Goal: Task Accomplishment & Management: Use online tool/utility

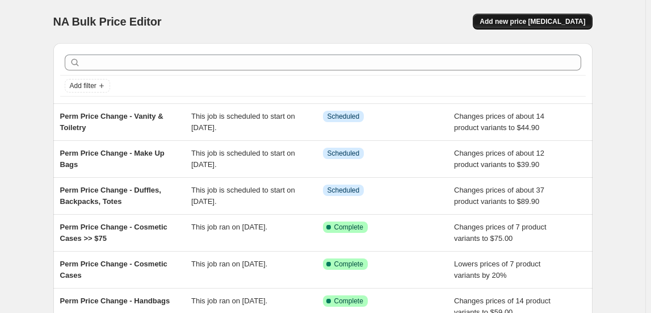
click at [546, 24] on span "Add new price change job" at bounding box center [532, 21] width 106 height 9
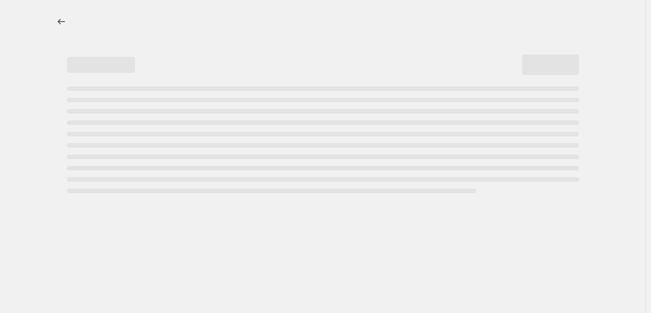
select select "percentage"
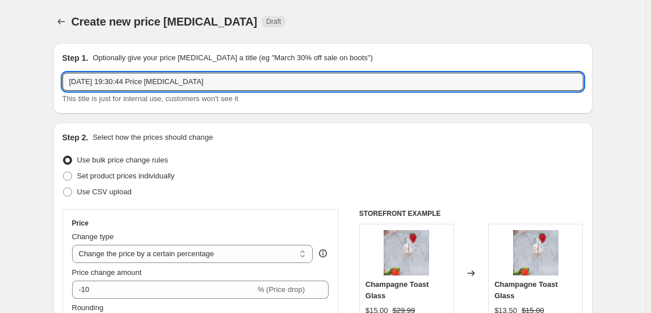
drag, startPoint x: 212, startPoint y: 82, endPoint x: -5, endPoint y: 81, distance: 216.7
click at [0, 81] on html "Home Settings Plans Skip to content Create new price change job. This page is r…" at bounding box center [325, 156] width 651 height 313
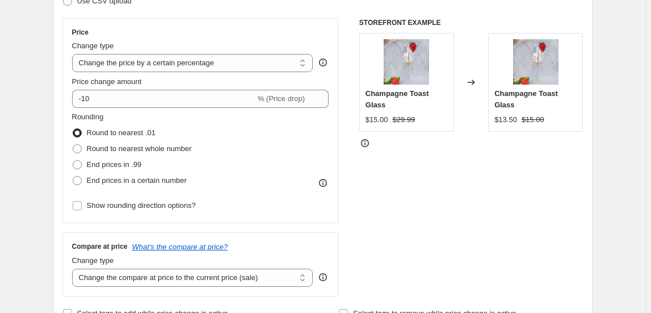
scroll to position [206, 0]
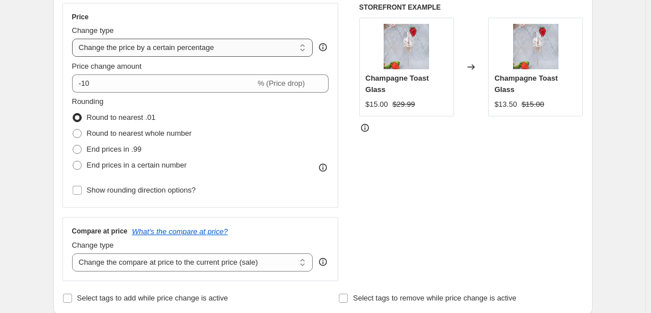
type input "Permanent Price Change - Ladies 3 Piece Bag Sets"
click at [228, 54] on select "Change the price to a certain amount Change the price by a certain amount Chang…" at bounding box center [192, 48] width 241 height 18
select select "to"
click at [74, 39] on select "Change the price to a certain amount Change the price by a certain amount Chang…" at bounding box center [192, 48] width 241 height 18
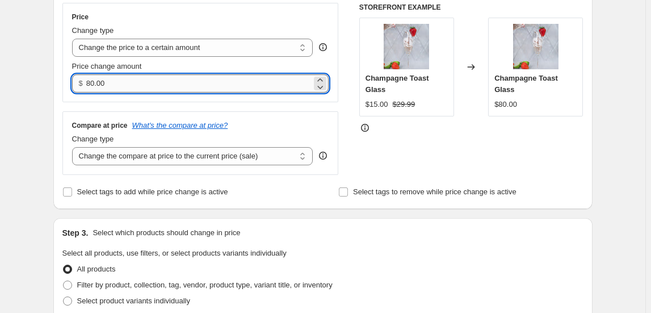
click at [124, 86] on input "80.00" at bounding box center [198, 83] width 225 height 18
drag, startPoint x: 96, startPoint y: 83, endPoint x: 57, endPoint y: 79, distance: 39.4
click at [64, 81] on div "Price Change type Change the price to a certain amount Change the price by a ce…" at bounding box center [200, 52] width 276 height 99
type input "149.90"
click at [157, 154] on select "Change the compare at price to the current price (sale) Change the compare at p…" at bounding box center [192, 156] width 241 height 18
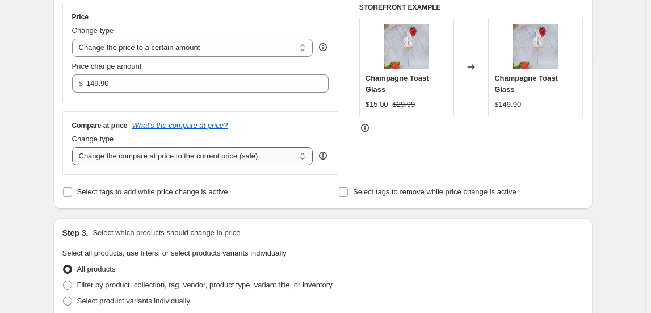
select select "to"
click at [74, 147] on select "Change the compare at price to the current price (sale) Change the compare at p…" at bounding box center [192, 156] width 241 height 18
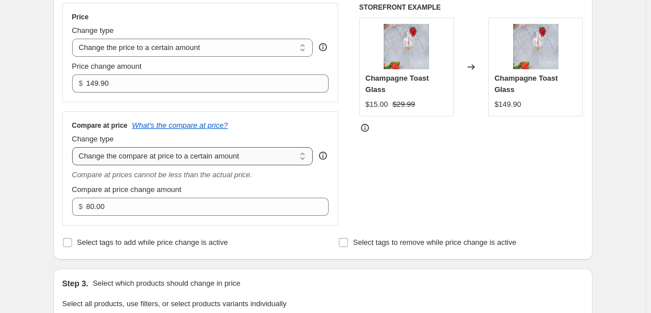
click at [157, 159] on select "Change the compare at price to the current price (sale) Change the compare at p…" at bounding box center [192, 156] width 241 height 18
click at [74, 147] on select "Change the compare at price to the current price (sale) Change the compare at p…" at bounding box center [192, 156] width 241 height 18
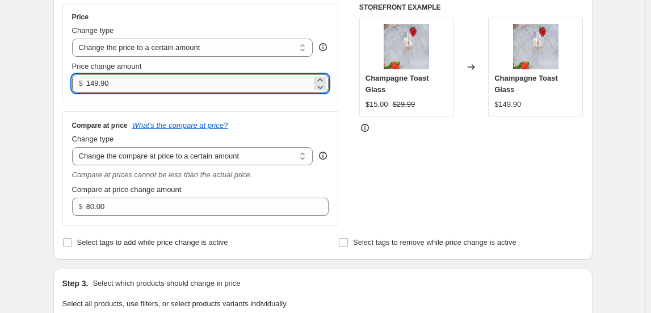
click at [140, 87] on input "149.90" at bounding box center [198, 83] width 225 height 18
click at [97, 85] on input "149.90" at bounding box center [198, 83] width 225 height 18
type input "174.70"
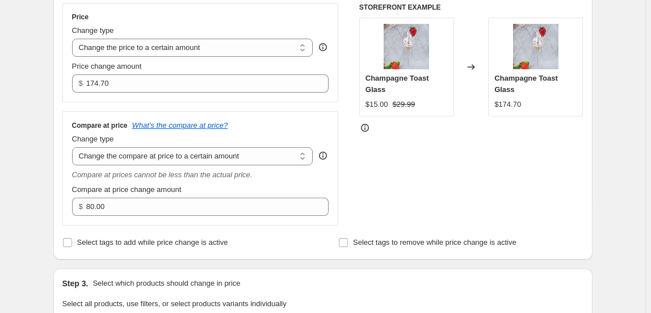
click at [316, 125] on div "Compare at price What's the compare at price?" at bounding box center [200, 125] width 257 height 9
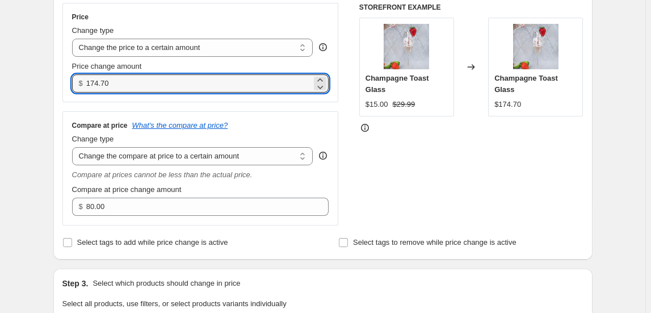
drag, startPoint x: 82, startPoint y: 80, endPoint x: 57, endPoint y: 76, distance: 25.3
click at [57, 76] on div "Step 2. Select how the prices should change Use bulk price change rules Set pro…" at bounding box center [322, 88] width 539 height 343
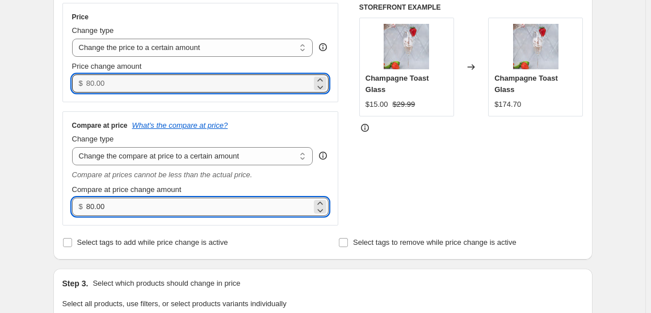
type input "0.00"
click at [113, 207] on input "80.00" at bounding box center [198, 206] width 225 height 18
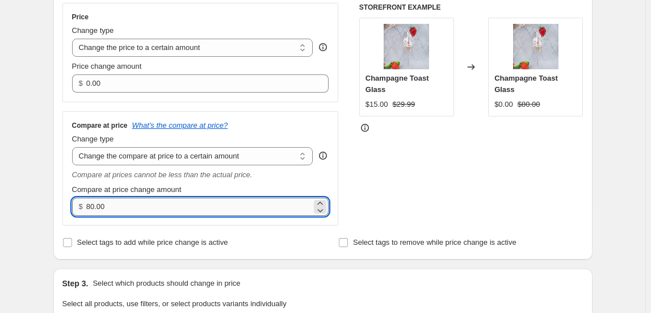
click at [113, 207] on input "80.00" at bounding box center [198, 206] width 225 height 18
click at [92, 200] on input "80.00" at bounding box center [198, 206] width 225 height 18
click at [96, 209] on input "80.00" at bounding box center [198, 206] width 225 height 18
paste input "174.7"
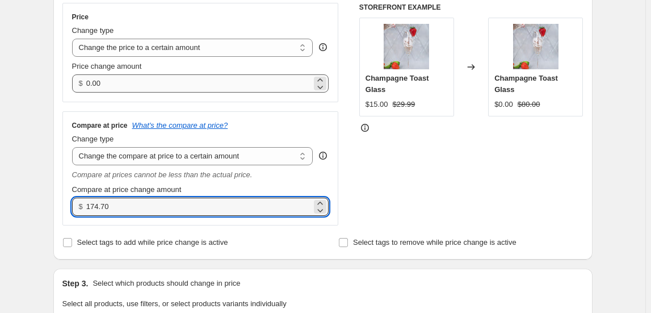
type input "174.70"
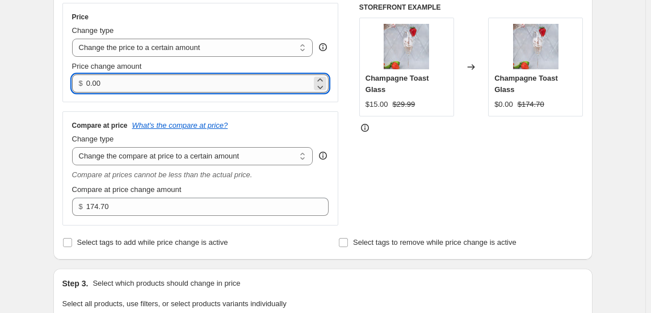
click at [101, 83] on input "0.00" at bounding box center [198, 83] width 225 height 18
click at [100, 83] on input "0.00" at bounding box center [198, 83] width 225 height 18
click at [95, 83] on input "0.00" at bounding box center [198, 83] width 225 height 18
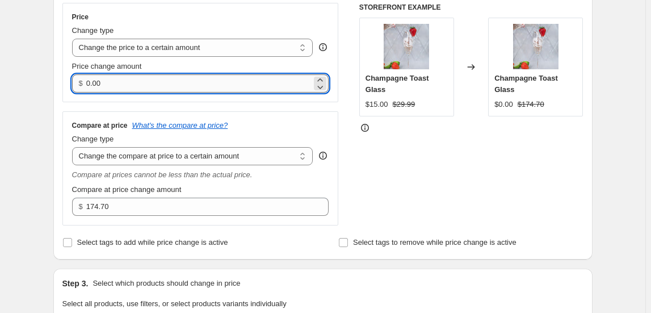
click at [95, 83] on input "0.00" at bounding box center [198, 83] width 225 height 18
type input "149.90"
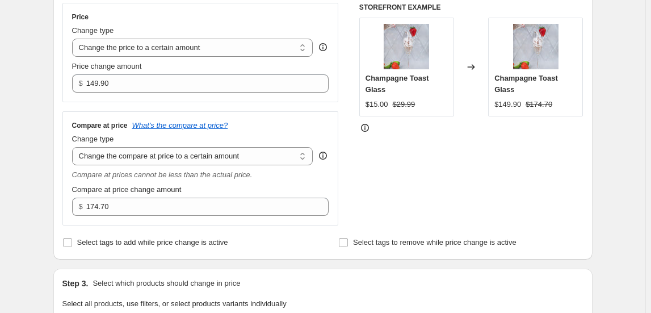
click at [298, 109] on div "Price Change type Change the price to a certain amount Change the price by a ce…" at bounding box center [200, 114] width 276 height 222
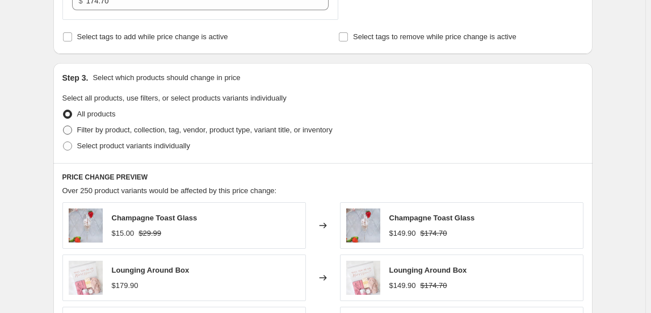
scroll to position [412, 0]
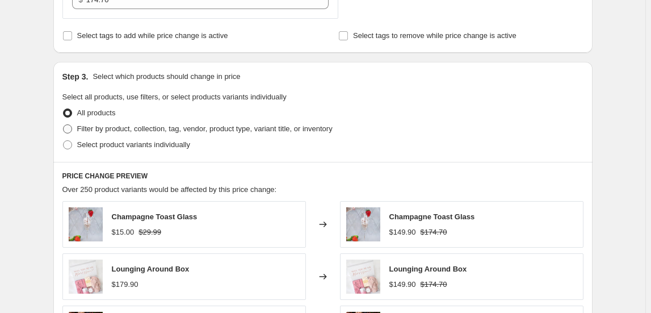
click at [154, 132] on span "Filter by product, collection, tag, vendor, product type, variant title, or inv…" at bounding box center [204, 128] width 255 height 9
click at [64, 125] on input "Filter by product, collection, tag, vendor, product type, variant title, or inv…" at bounding box center [63, 124] width 1 height 1
radio input "true"
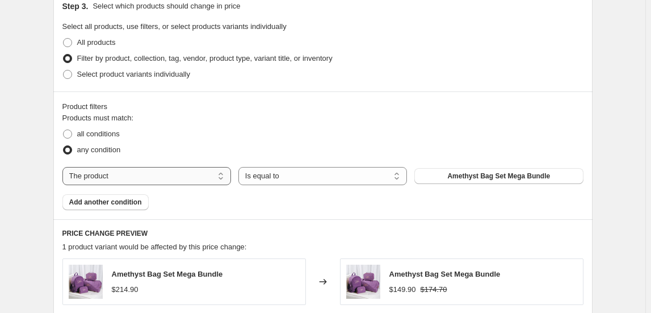
scroll to position [516, 0]
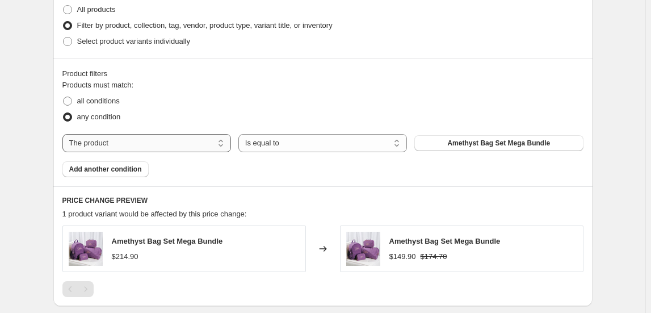
click at [177, 136] on select "The product The product's collection The product's tag The product's vendor The…" at bounding box center [146, 143] width 169 height 18
click at [238, 101] on div "all conditions" at bounding box center [322, 101] width 521 height 16
click at [139, 142] on select "The product The product's collection The product's tag The product's vendor The…" at bounding box center [146, 143] width 169 height 18
select select "collection"
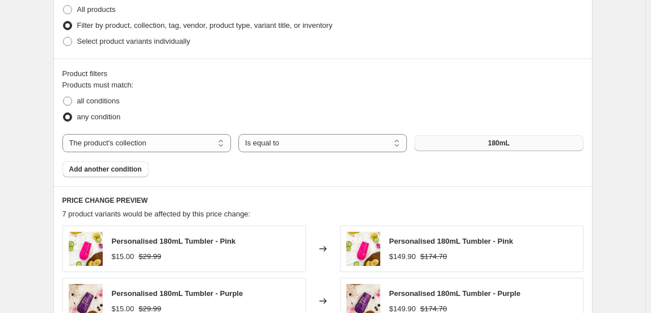
click at [487, 145] on button "180mL" at bounding box center [498, 143] width 169 height 16
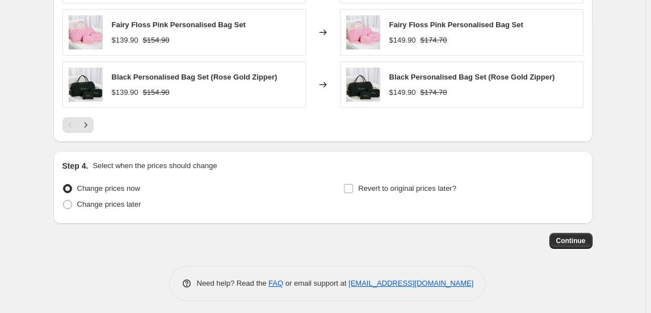
scroll to position [891, 0]
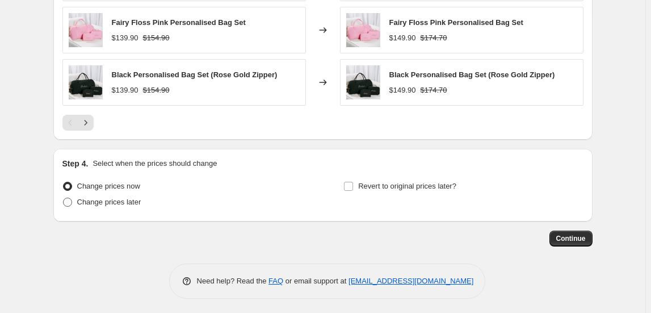
click at [124, 201] on span "Change prices later" at bounding box center [109, 201] width 64 height 9
click at [64, 198] on input "Change prices later" at bounding box center [63, 197] width 1 height 1
radio input "true"
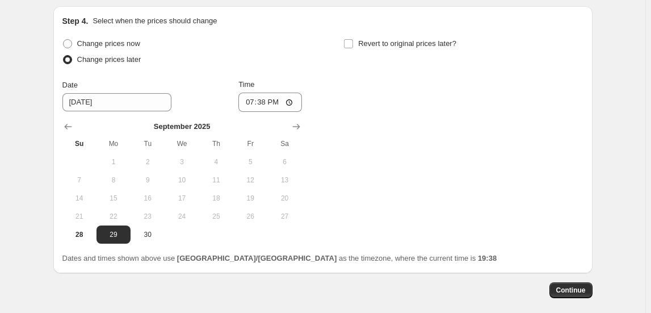
scroll to position [1085, 0]
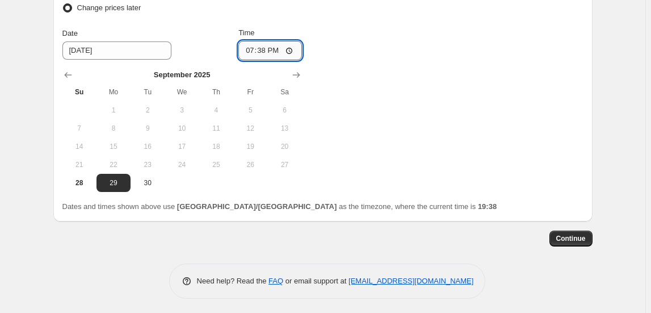
click at [250, 49] on input "19:38" at bounding box center [270, 50] width 64 height 19
type input "01:00"
click at [575, 238] on span "Continue" at bounding box center [571, 238] width 30 height 9
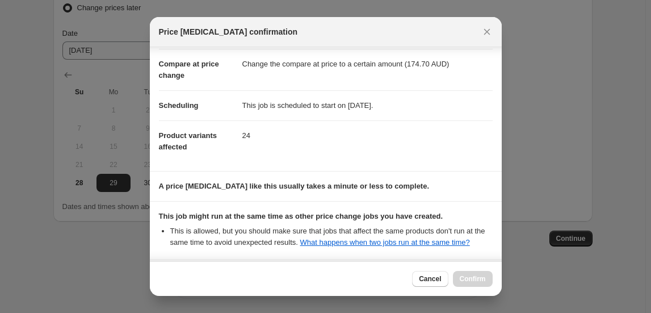
scroll to position [150, 0]
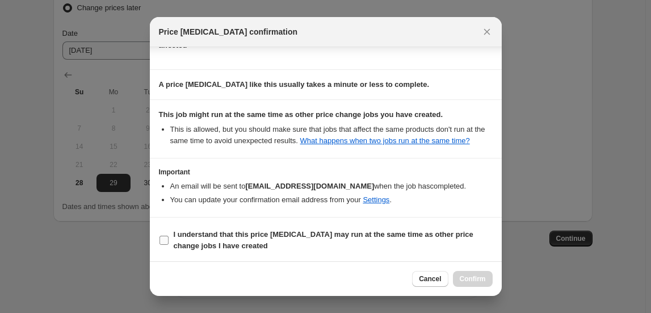
click at [278, 241] on span "I understand that this price change job may run at the same time as other price…" at bounding box center [333, 240] width 319 height 23
click at [169, 241] on input "I understand that this price change job may run at the same time as other price…" at bounding box center [163, 239] width 9 height 9
checkbox input "true"
click at [474, 284] on button "Confirm" at bounding box center [473, 279] width 40 height 16
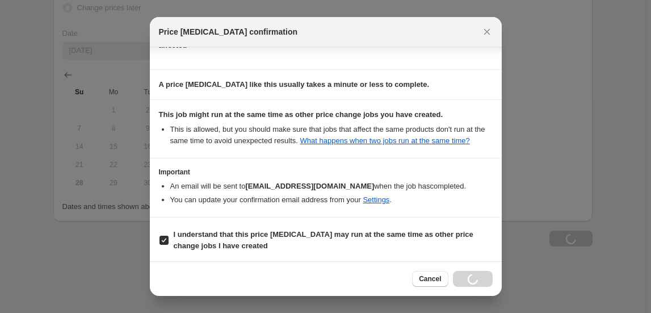
type input "Permanent Price Change - Ladies 3 Piece Bag Sets"
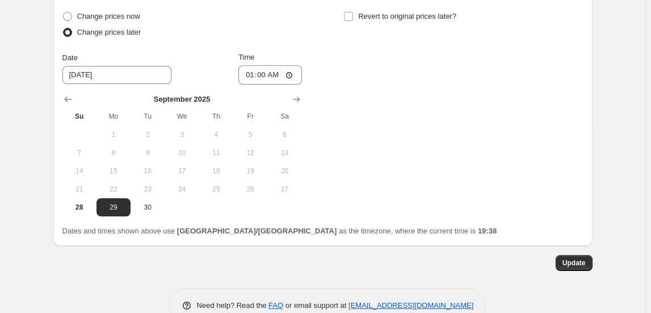
scroll to position [1154, 0]
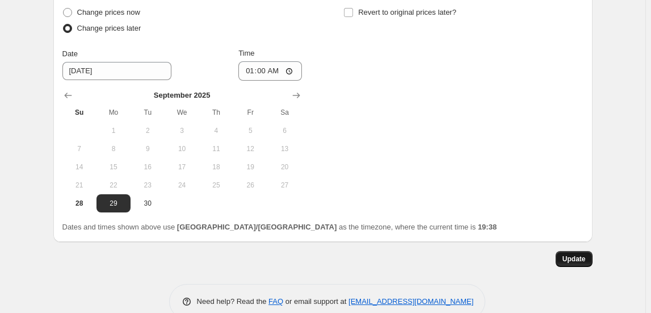
click at [578, 254] on span "Update" at bounding box center [573, 258] width 23 height 9
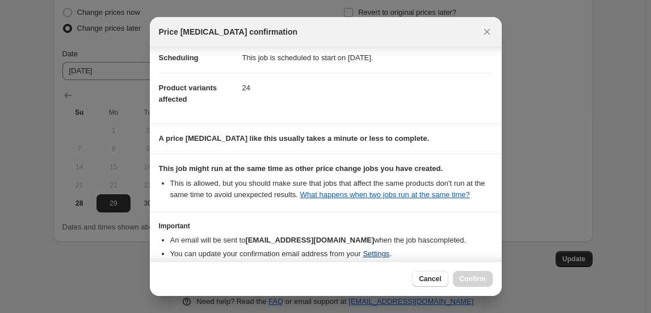
scroll to position [150, 0]
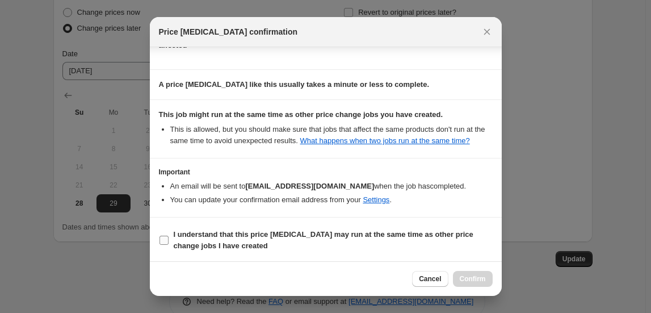
click at [349, 230] on b "I understand that this price change job may run at the same time as other price…" at bounding box center [324, 240] width 300 height 20
click at [169, 235] on input "I understand that this price change job may run at the same time as other price…" at bounding box center [163, 239] width 9 height 9
checkbox input "true"
click at [475, 281] on span "Confirm" at bounding box center [473, 278] width 26 height 9
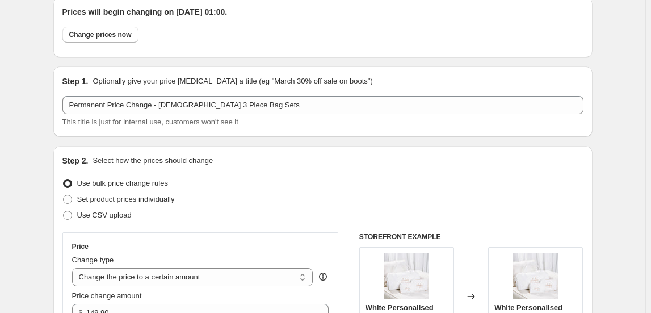
scroll to position [0, 0]
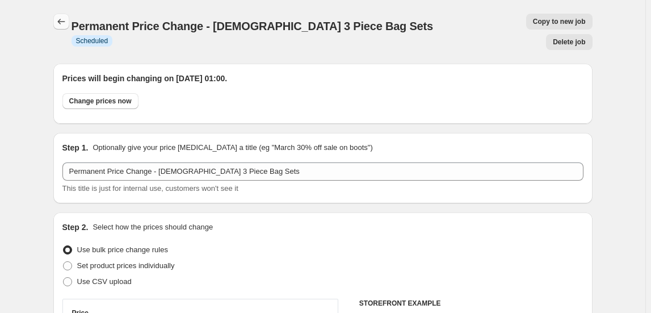
click at [64, 15] on button "Price change jobs" at bounding box center [61, 22] width 16 height 16
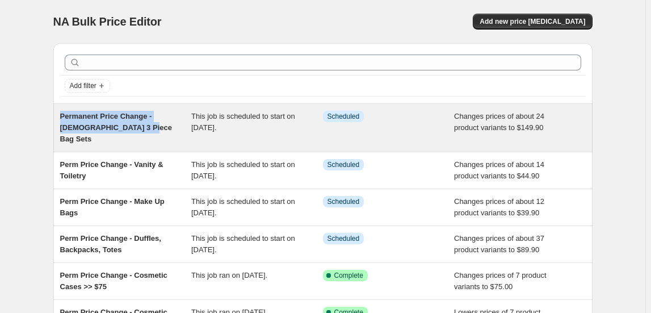
drag, startPoint x: 98, startPoint y: 129, endPoint x: 64, endPoint y: 119, distance: 34.8
click at [64, 119] on div "Permanent Price Change - Ladies 3 Piece Bag Sets" at bounding box center [126, 128] width 132 height 34
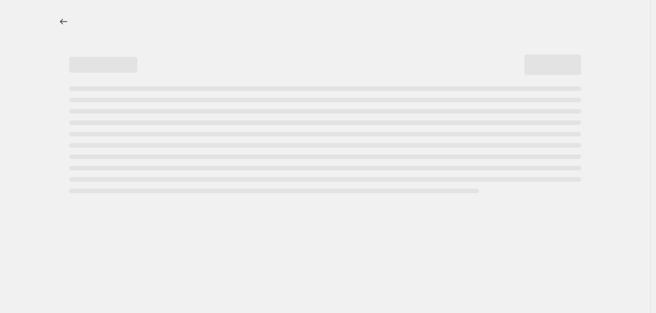
select select "to"
select select "collection"
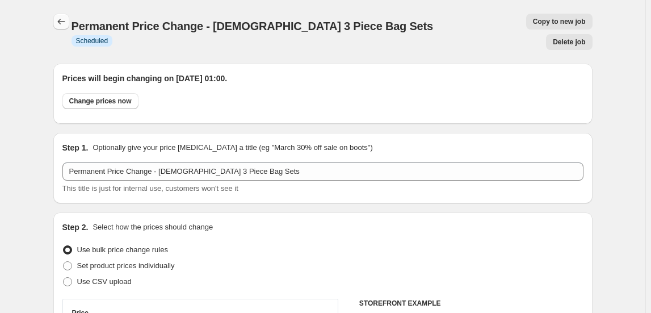
click at [64, 28] on button "Price change jobs" at bounding box center [61, 22] width 16 height 16
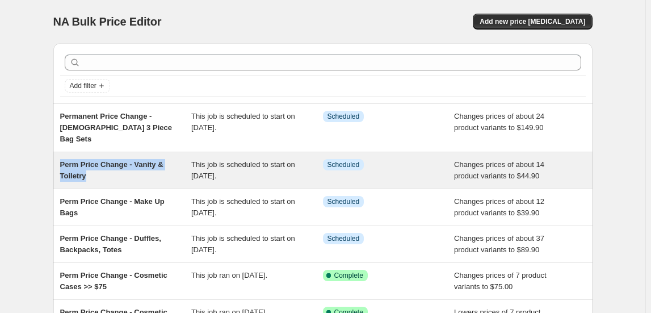
copy span "Perm Price Change - Vanity & Toiletry"
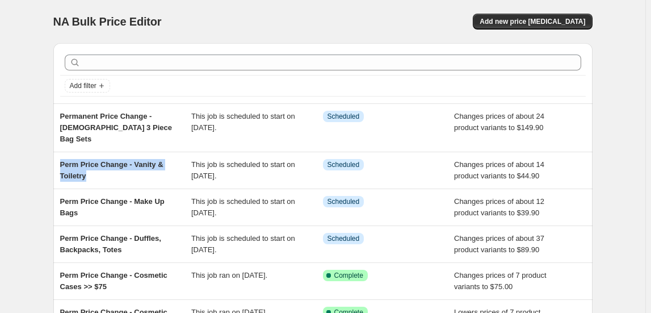
drag, startPoint x: 90, startPoint y: 165, endPoint x: 44, endPoint y: 140, distance: 53.1
click at [40, 142] on div "NA Bulk Price Editor. This page is ready NA Bulk Price Editor Add new price cha…" at bounding box center [322, 298] width 645 height 596
click at [525, 24] on span "Add new price change job" at bounding box center [532, 21] width 106 height 9
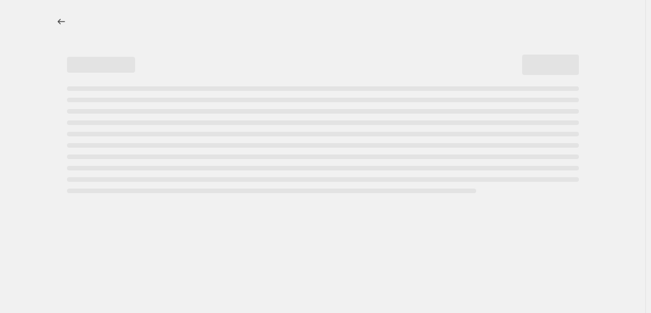
select select "percentage"
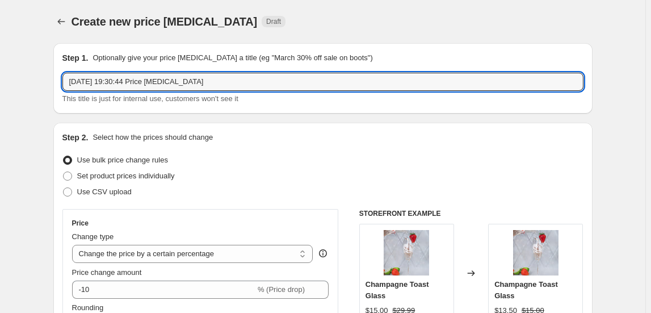
drag, startPoint x: 225, startPoint y: 80, endPoint x: 40, endPoint y: 84, distance: 184.4
paste input "Perm Price Change - Vanity & Toiletry"
drag, startPoint x: 139, startPoint y: 82, endPoint x: 262, endPoint y: 93, distance: 123.1
click at [262, 93] on div "Perm Price Change - Vanity & Toiletry This title is just for internal use, cust…" at bounding box center [322, 89] width 521 height 32
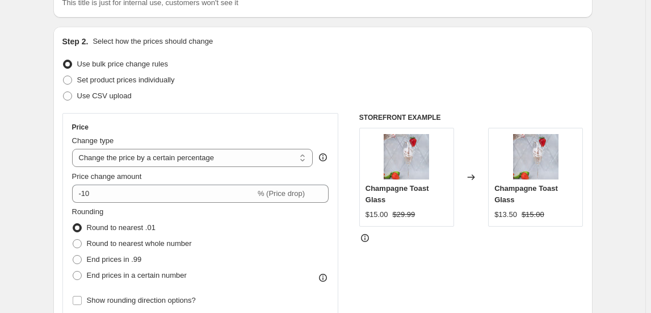
scroll to position [206, 0]
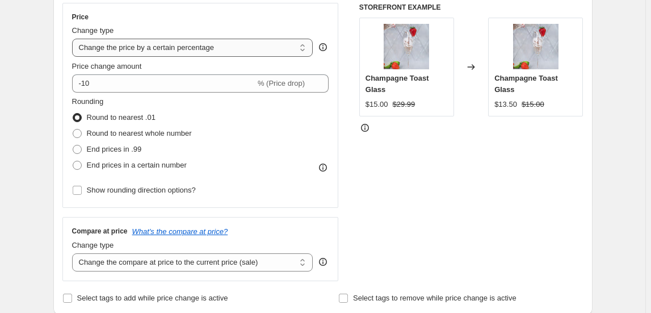
type input "Perm Price Change - Ladies Mega Bundle (4 Piece)"
click at [178, 56] on select "Change the price to a certain amount Change the price by a certain amount Chang…" at bounding box center [192, 48] width 241 height 18
select select "to"
click at [74, 39] on select "Change the price to a certain amount Change the price by a certain amount Chang…" at bounding box center [192, 48] width 241 height 18
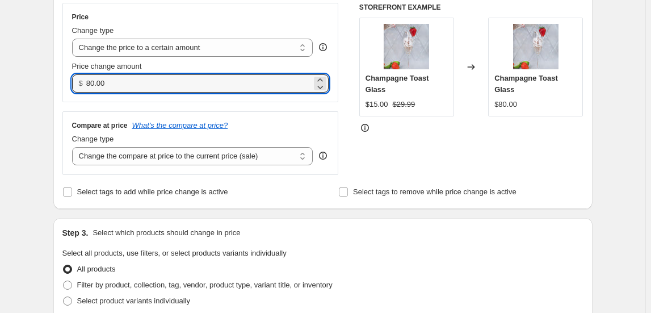
drag, startPoint x: 103, startPoint y: 81, endPoint x: 85, endPoint y: 83, distance: 18.4
click at [81, 82] on div "$ 80.00" at bounding box center [200, 83] width 257 height 18
drag, startPoint x: 124, startPoint y: 88, endPoint x: 74, endPoint y: 80, distance: 50.6
click at [74, 80] on div "$ 80.00" at bounding box center [200, 83] width 257 height 18
type input "224.90"
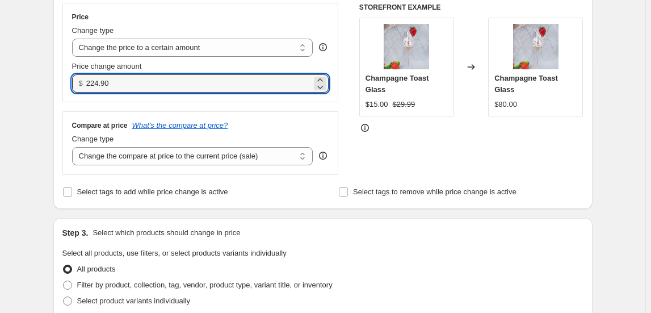
click at [286, 109] on div "Price Change type Change the price to a certain amount Change the price by a ce…" at bounding box center [200, 89] width 276 height 172
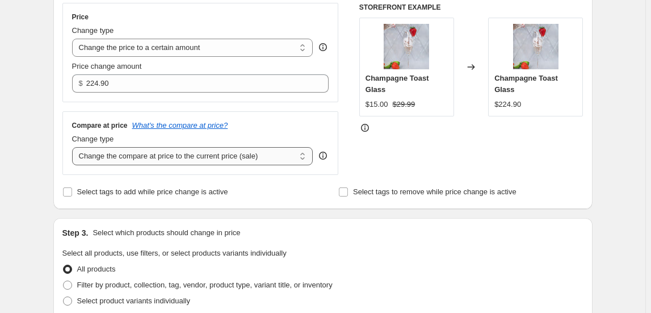
click at [221, 156] on select "Change the compare at price to the current price (sale) Change the compare at p…" at bounding box center [192, 156] width 241 height 18
select select "to"
click at [74, 147] on select "Change the compare at price to the current price (sale) Change the compare at p…" at bounding box center [192, 156] width 241 height 18
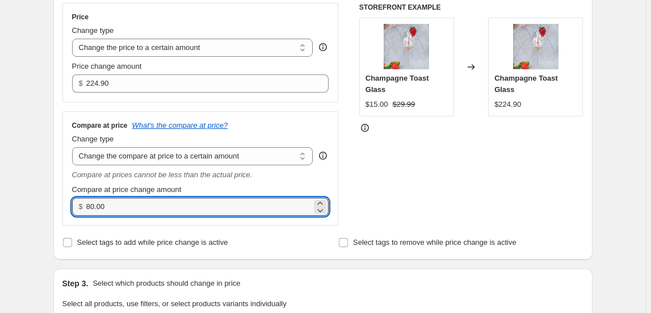
drag, startPoint x: 121, startPoint y: 208, endPoint x: 76, endPoint y: 207, distance: 45.4
click at [76, 207] on div "$ 80.00" at bounding box center [200, 206] width 257 height 18
type input "264.90"
click at [387, 182] on div "STOREFRONT EXAMPLE Champagne Toast Glass $15.00 $29.99 Changed to Champagne Toa…" at bounding box center [471, 114] width 224 height 222
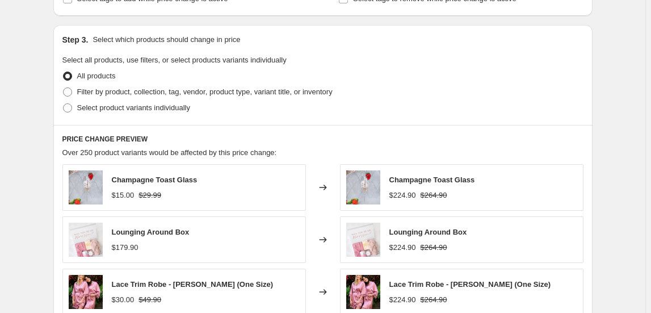
scroll to position [464, 0]
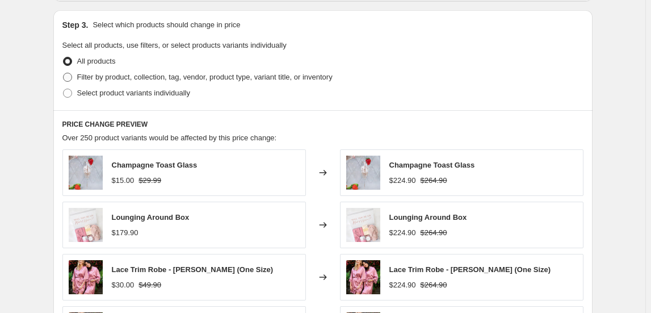
drag, startPoint x: 104, startPoint y: 79, endPoint x: 112, endPoint y: 80, distance: 7.5
click at [104, 78] on span "Filter by product, collection, tag, vendor, product type, variant title, or inv…" at bounding box center [204, 77] width 255 height 9
click at [64, 73] on input "Filter by product, collection, tag, vendor, product type, variant title, or inv…" at bounding box center [63, 73] width 1 height 1
radio input "true"
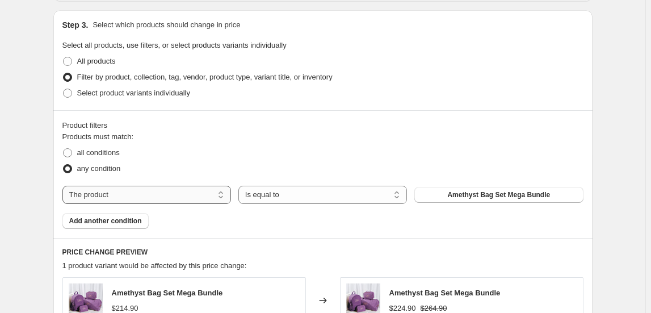
click at [162, 195] on select "The product The product's collection The product's tag The product's vendor The…" at bounding box center [146, 195] width 169 height 18
select select "collection"
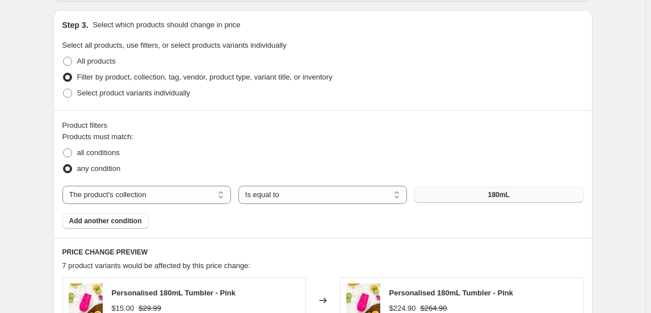
click at [484, 197] on button "180mL" at bounding box center [498, 195] width 169 height 16
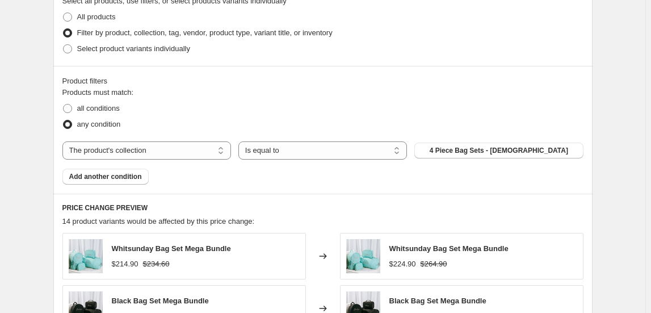
scroll to position [773, 0]
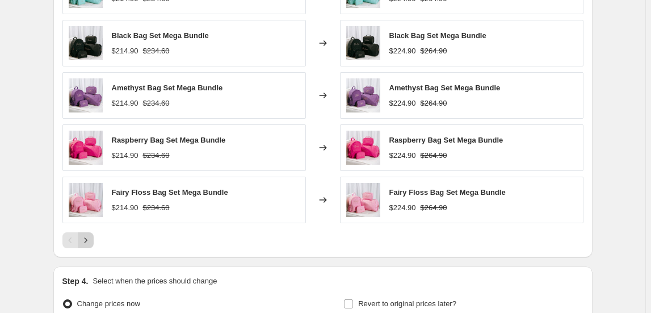
click at [82, 236] on button "Next" at bounding box center [86, 240] width 16 height 16
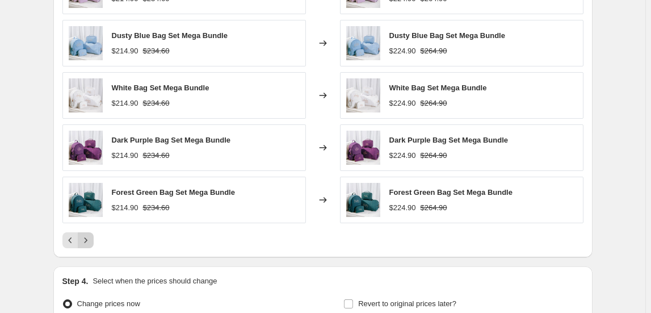
click at [82, 236] on button "Next" at bounding box center [86, 240] width 16 height 16
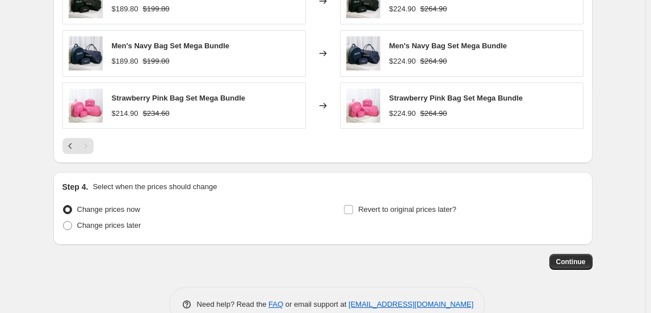
scroll to position [825, 0]
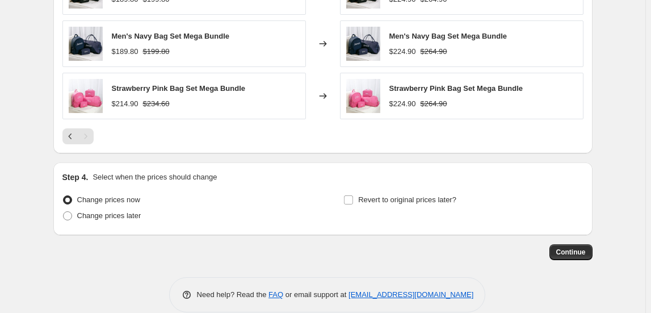
click at [110, 224] on div "Change prices now Change prices later" at bounding box center [181, 209] width 239 height 34
click at [112, 214] on span "Change prices later" at bounding box center [109, 215] width 64 height 9
click at [64, 212] on input "Change prices later" at bounding box center [63, 211] width 1 height 1
radio input "true"
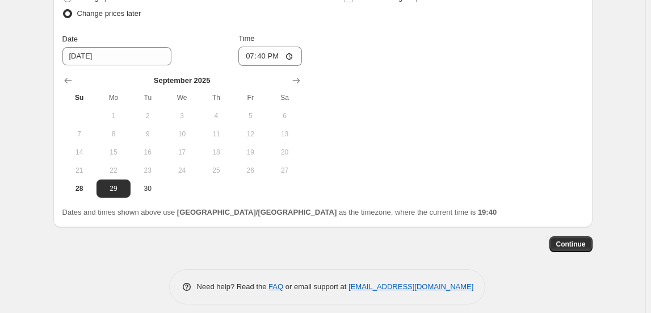
scroll to position [1032, 0]
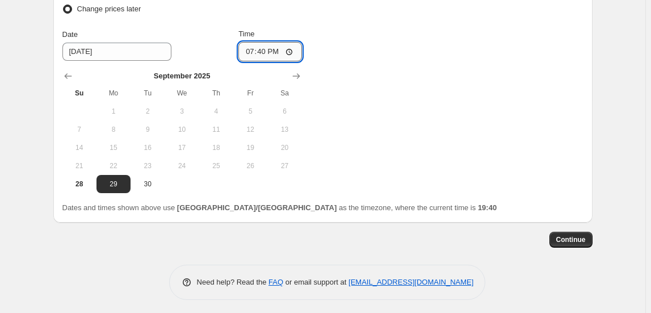
click at [248, 50] on input "19:40" at bounding box center [270, 51] width 64 height 19
type input "01:00"
click at [564, 239] on span "Continue" at bounding box center [571, 239] width 30 height 9
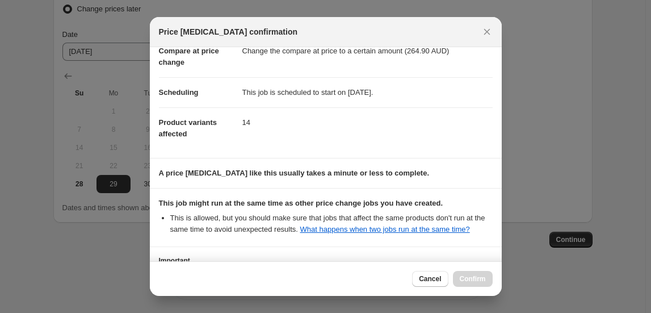
scroll to position [150, 0]
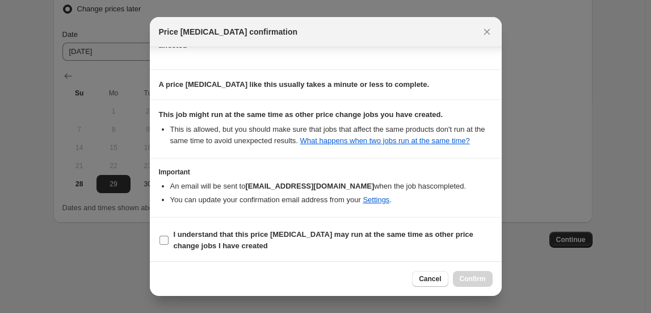
click at [216, 242] on b "I understand that this price change job may run at the same time as other price…" at bounding box center [324, 240] width 300 height 20
click at [169, 242] on input "I understand that this price change job may run at the same time as other price…" at bounding box center [163, 239] width 9 height 9
checkbox input "true"
click at [482, 279] on span "Confirm" at bounding box center [473, 278] width 26 height 9
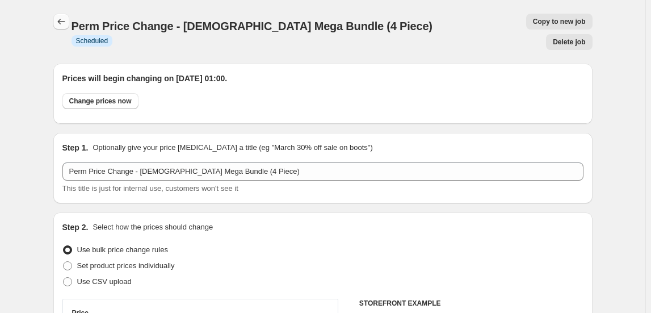
click at [61, 24] on icon "Price change jobs" at bounding box center [61, 21] width 11 height 11
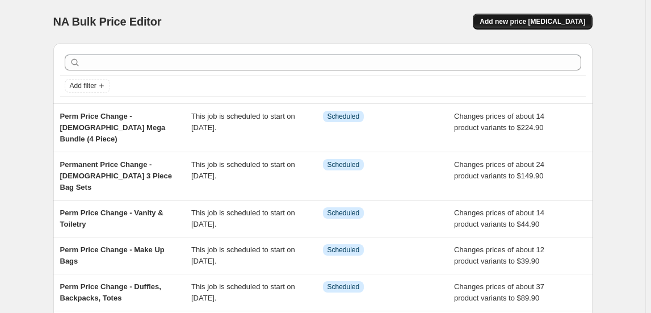
click at [551, 22] on span "Add new price change job" at bounding box center [532, 21] width 106 height 9
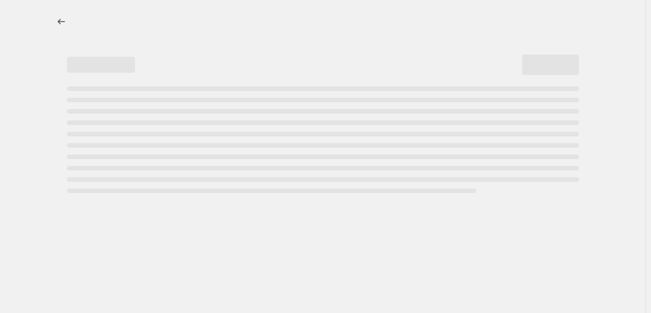
select select "percentage"
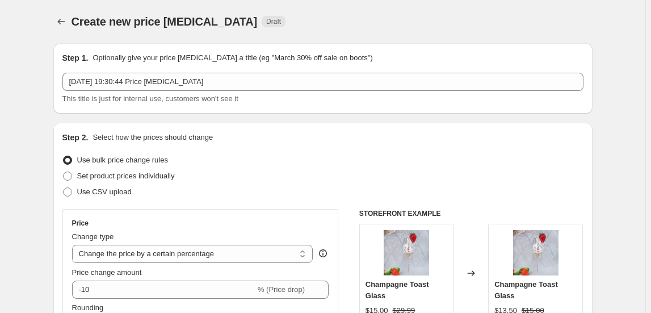
click at [218, 92] on div "28 Sept 2025, 19:30:44 Price change job This title is just for internal use, cu…" at bounding box center [322, 89] width 521 height 32
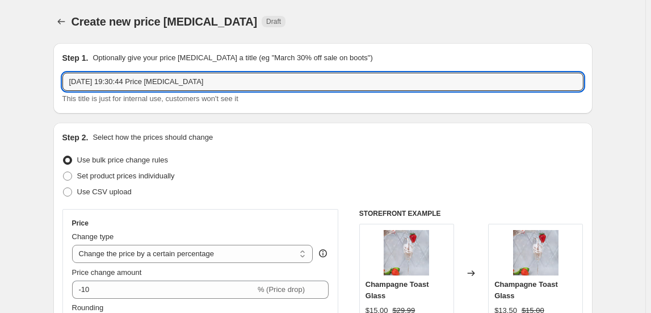
drag, startPoint x: 238, startPoint y: 85, endPoint x: -2, endPoint y: 79, distance: 240.6
click at [0, 79] on html "Home Settings Plans Skip to content Create new price change job. This page is r…" at bounding box center [325, 156] width 651 height 313
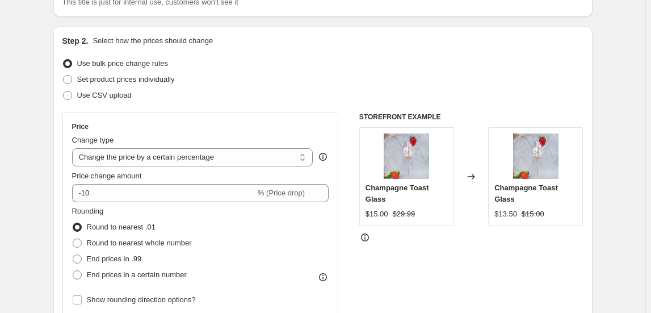
scroll to position [103, 0]
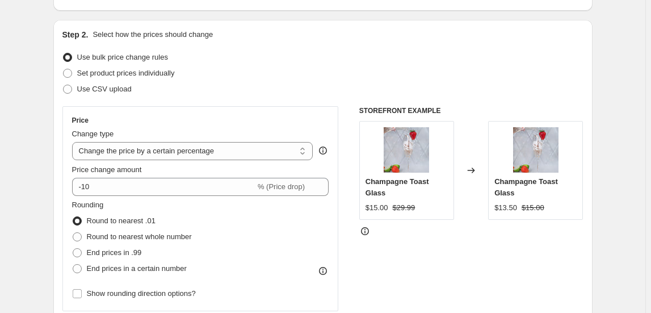
type input "Perm Price Chance - Men's 2 Piece Bundle"
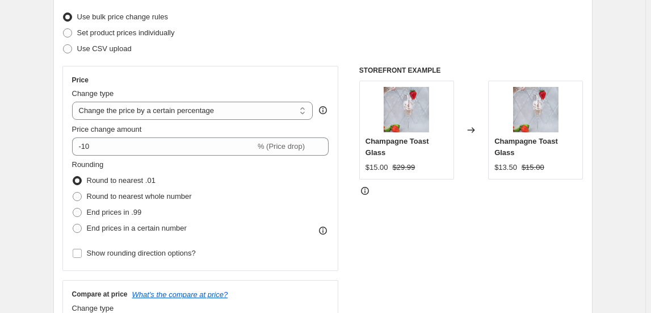
scroll to position [154, 0]
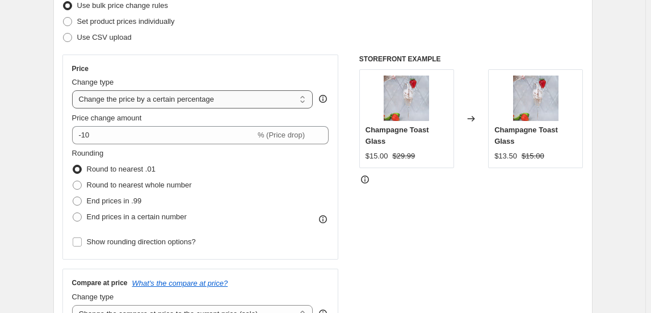
click at [170, 107] on select "Change the price to a certain amount Change the price by a certain amount Chang…" at bounding box center [192, 99] width 241 height 18
select select "by"
click at [74, 90] on select "Change the price to a certain amount Change the price by a certain amount Chang…" at bounding box center [192, 99] width 241 height 18
type input "-10.00"
click at [191, 100] on select "Change the price to a certain amount Change the price by a certain amount Chang…" at bounding box center [192, 99] width 241 height 18
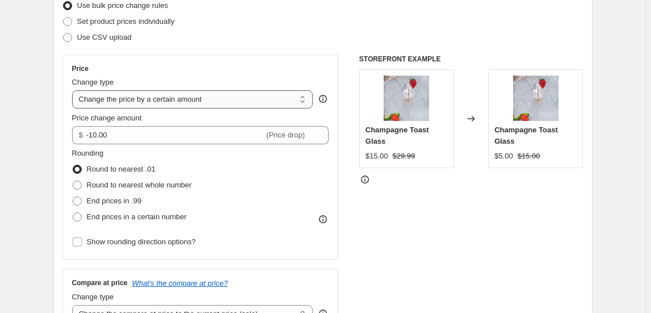
select select "to"
click at [74, 90] on select "Change the price to a certain amount Change the price by a certain amount Chang…" at bounding box center [192, 99] width 241 height 18
type input "80.00"
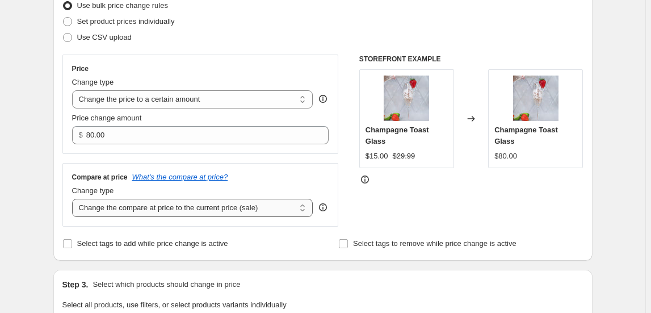
click at [198, 210] on select "Change the compare at price to the current price (sale) Change the compare at p…" at bounding box center [192, 208] width 241 height 18
select select "to"
click at [74, 199] on select "Change the compare at price to the current price (sale) Change the compare at p…" at bounding box center [192, 208] width 241 height 18
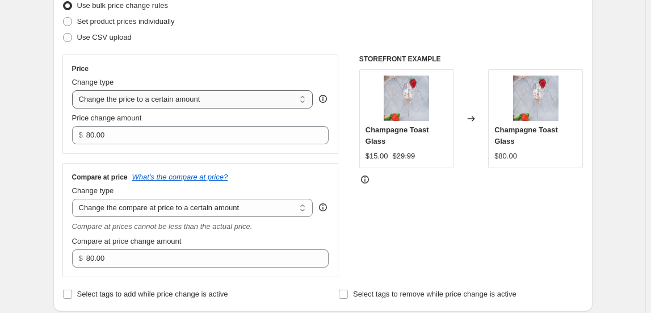
click at [150, 102] on select "Change the price to a certain amount Change the price by a certain amount Chang…" at bounding box center [192, 99] width 241 height 18
click at [201, 64] on div "Price" at bounding box center [200, 68] width 257 height 9
click at [169, 208] on select "Change the compare at price to the current price (sale) Change the compare at p…" at bounding box center [192, 208] width 241 height 18
click at [74, 199] on select "Change the compare at price to the current price (sale) Change the compare at p…" at bounding box center [192, 208] width 241 height 18
